Goal: Task Accomplishment & Management: Manage account settings

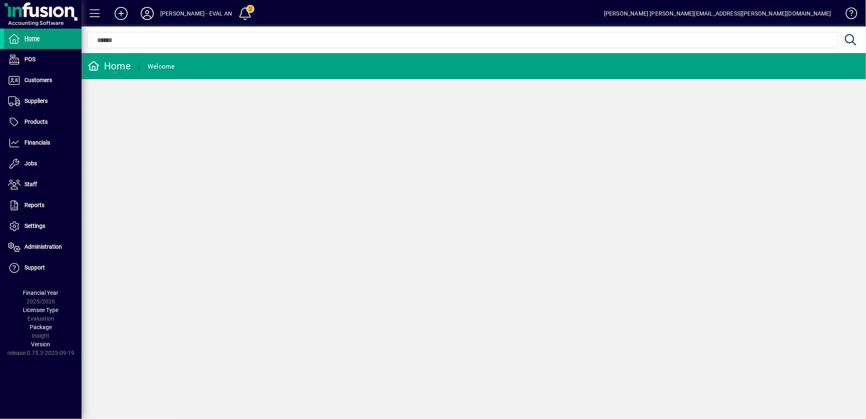
click at [147, 14] on icon at bounding box center [147, 13] width 16 height 13
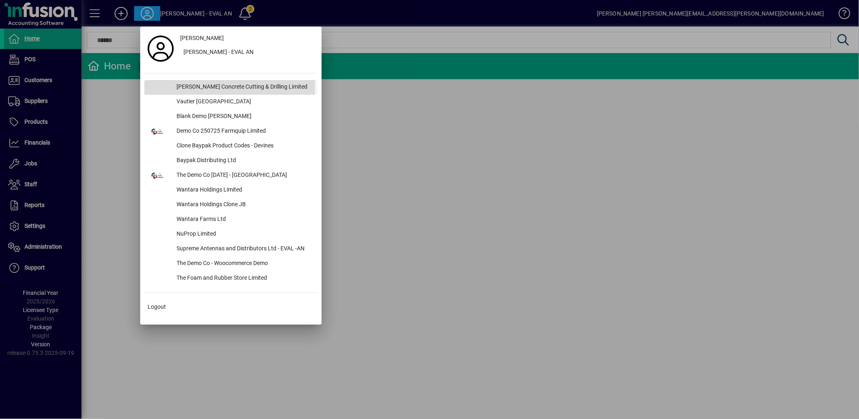
click at [189, 85] on div "[PERSON_NAME] Concrete Cutting & Drilling Limited" at bounding box center [244, 87] width 147 height 15
